Goal: Browse casually: Explore the website without a specific task or goal

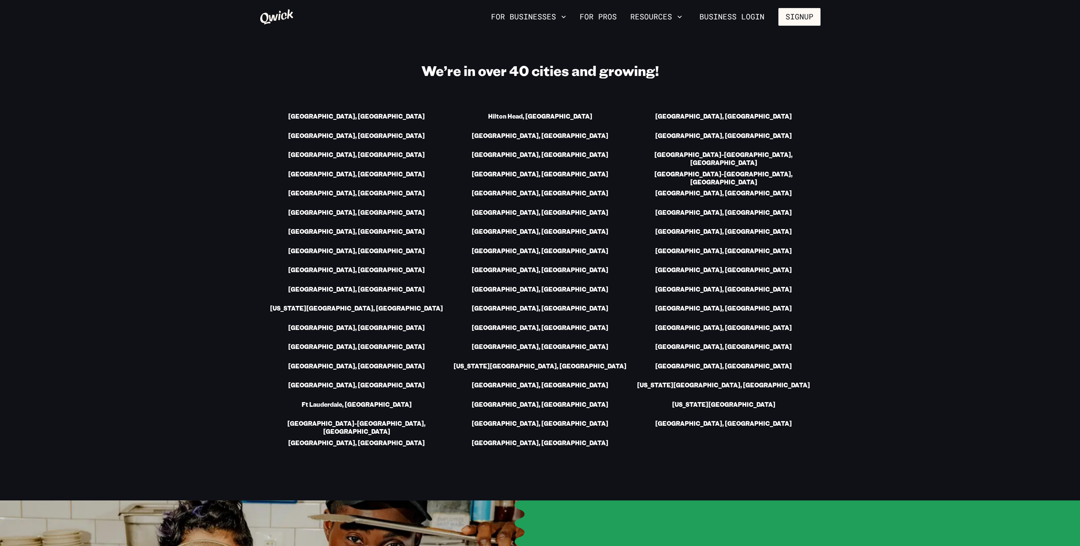
scroll to position [1147, 0]
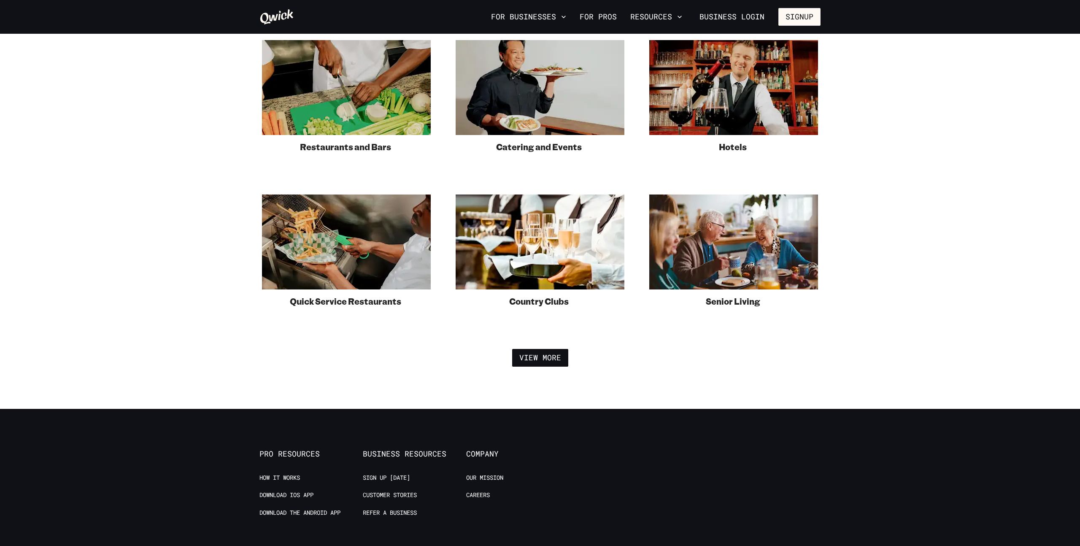
scroll to position [1813, 0]
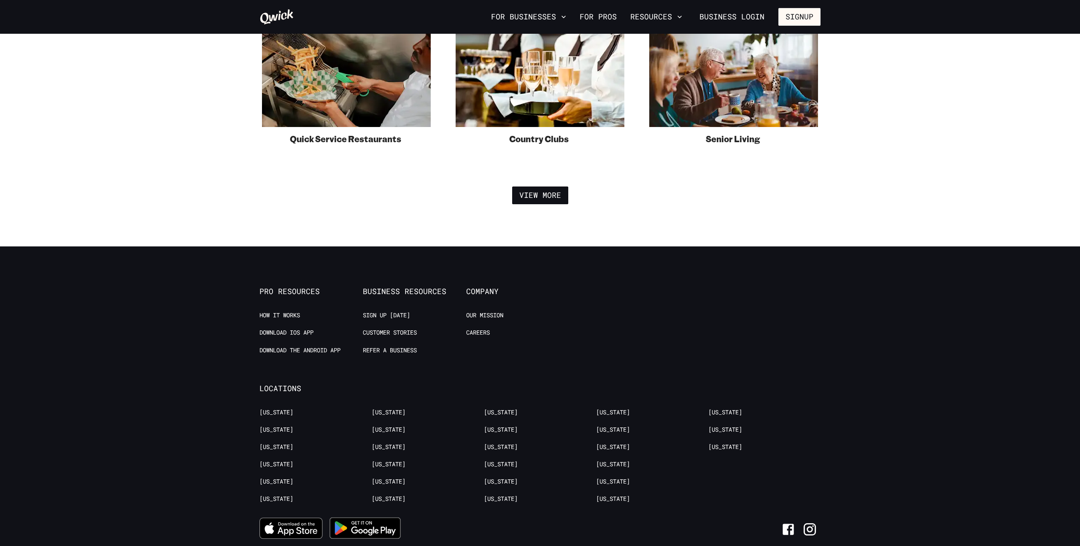
scroll to position [1972, 0]
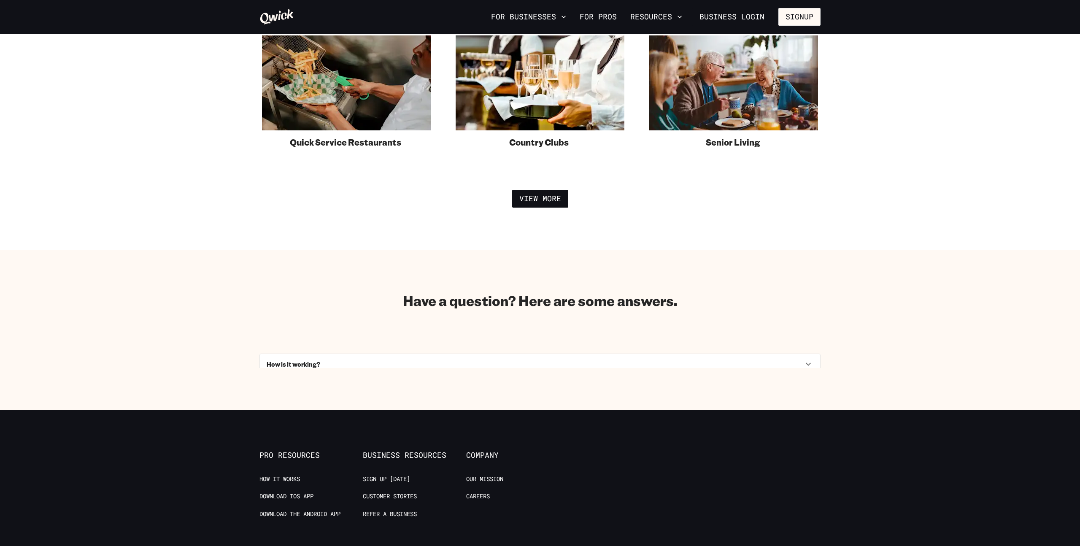
scroll to position [1972, 0]
click at [308, 321] on div "How is it working?" at bounding box center [540, 329] width 560 height 20
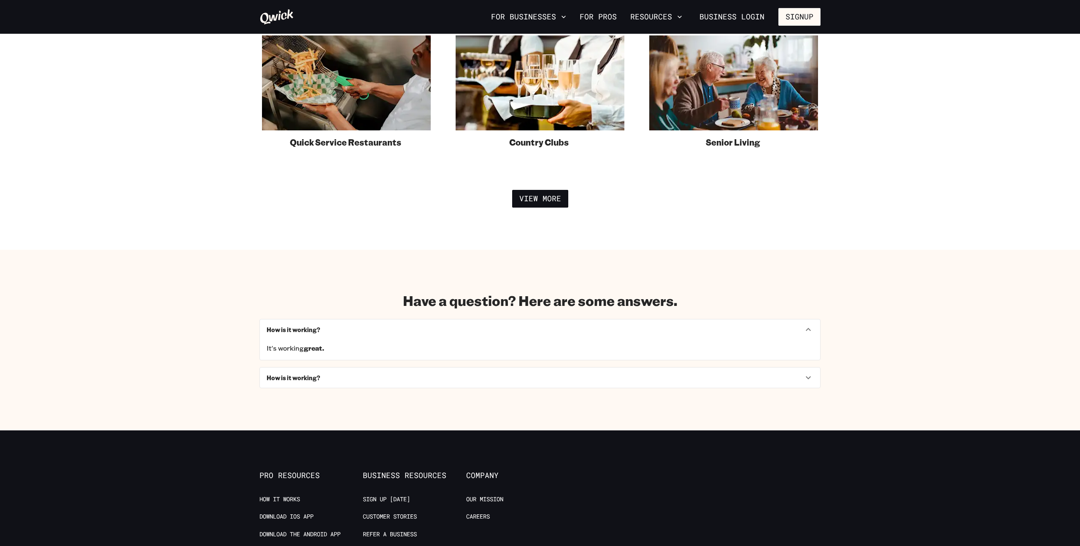
click at [304, 371] on div "How is it working?" at bounding box center [540, 378] width 560 height 20
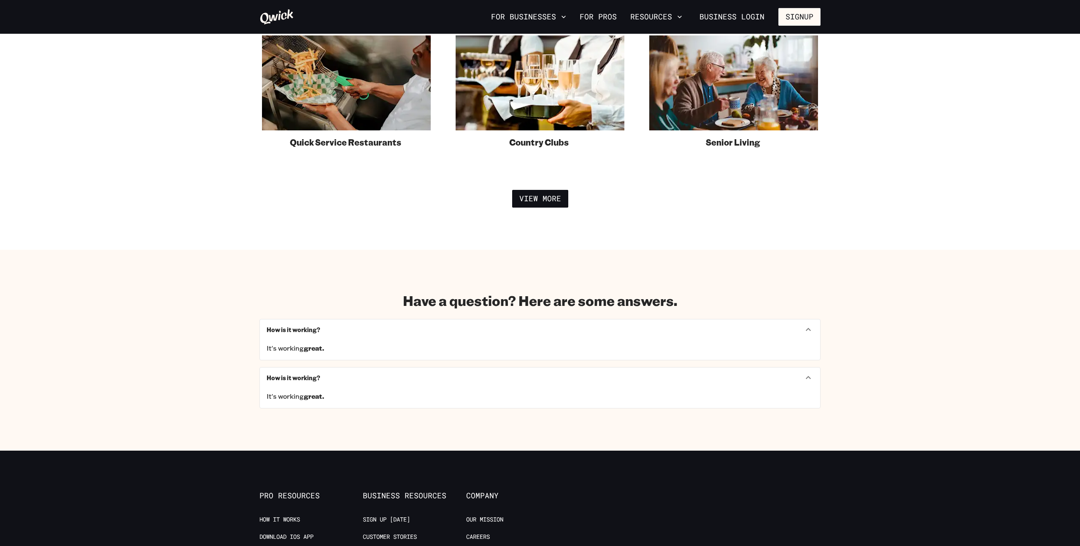
click at [306, 340] on div "It's working great." at bounding box center [540, 350] width 560 height 20
click at [299, 331] on h6 "How is it working?" at bounding box center [294, 330] width 54 height 8
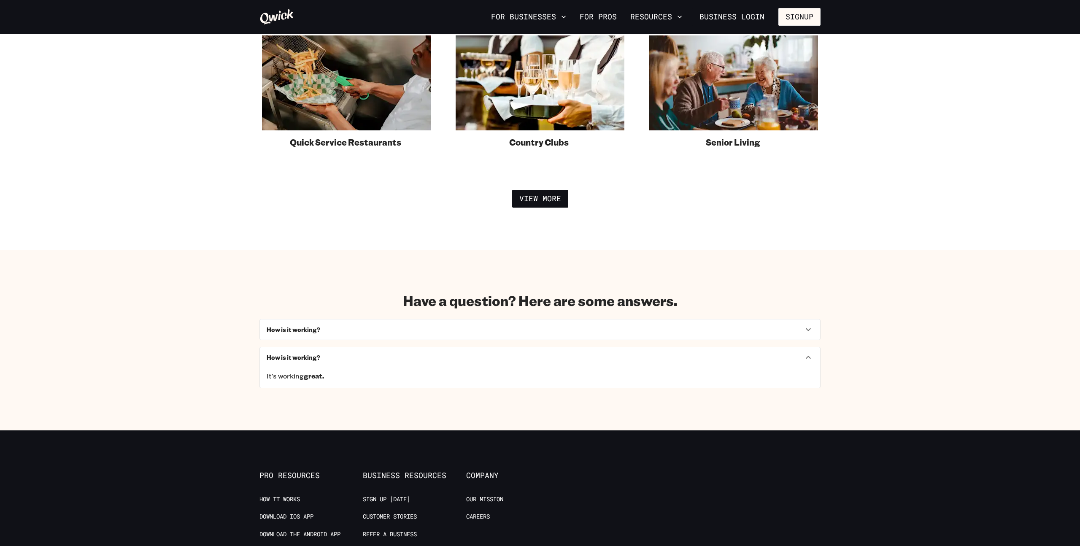
click at [297, 352] on div "How is it working?" at bounding box center [540, 357] width 560 height 20
